Goal: Task Accomplishment & Management: Complete application form

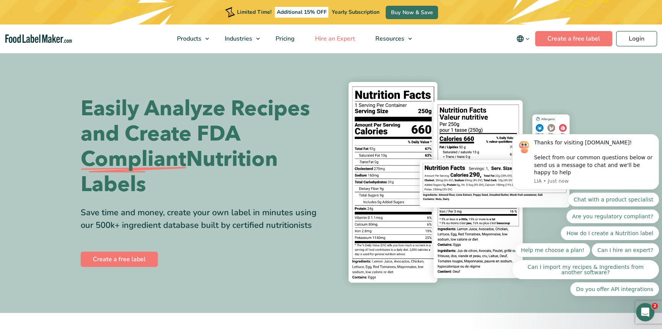
click at [322, 39] on span "Hire an Expert" at bounding box center [334, 38] width 43 height 8
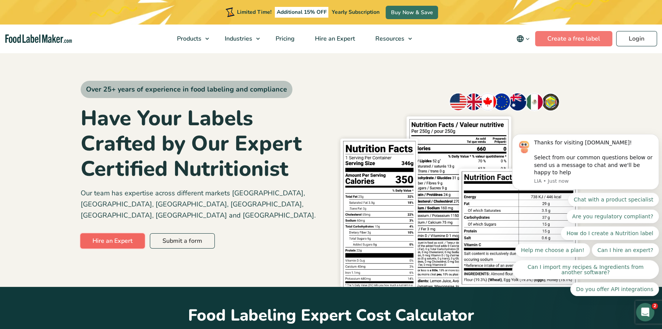
click at [112, 233] on link "Hire an Expert" at bounding box center [112, 240] width 65 height 15
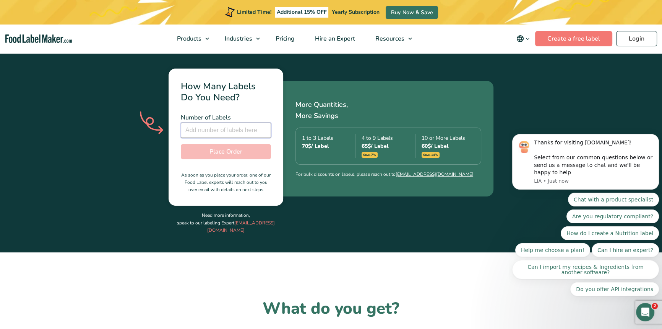
click at [220, 122] on input "number" at bounding box center [226, 129] width 90 height 15
